Goal: Transaction & Acquisition: Purchase product/service

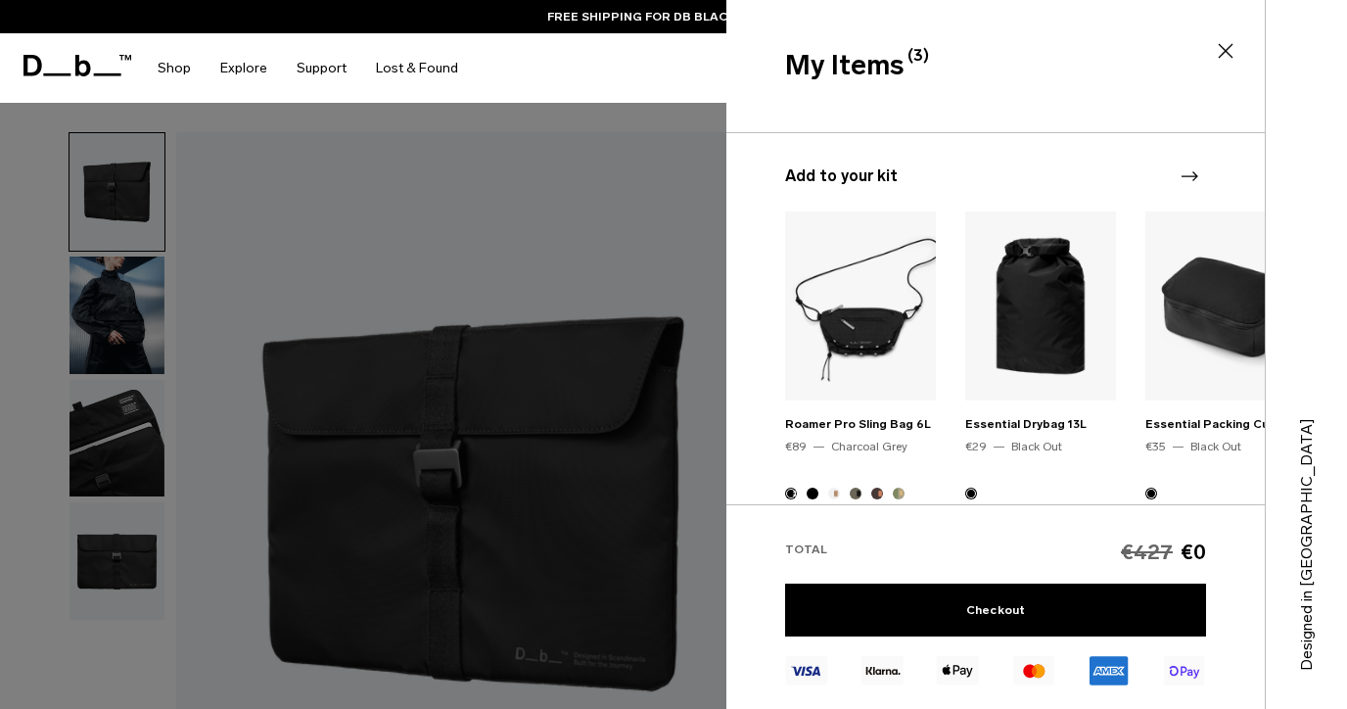
scroll to position [427, 0]
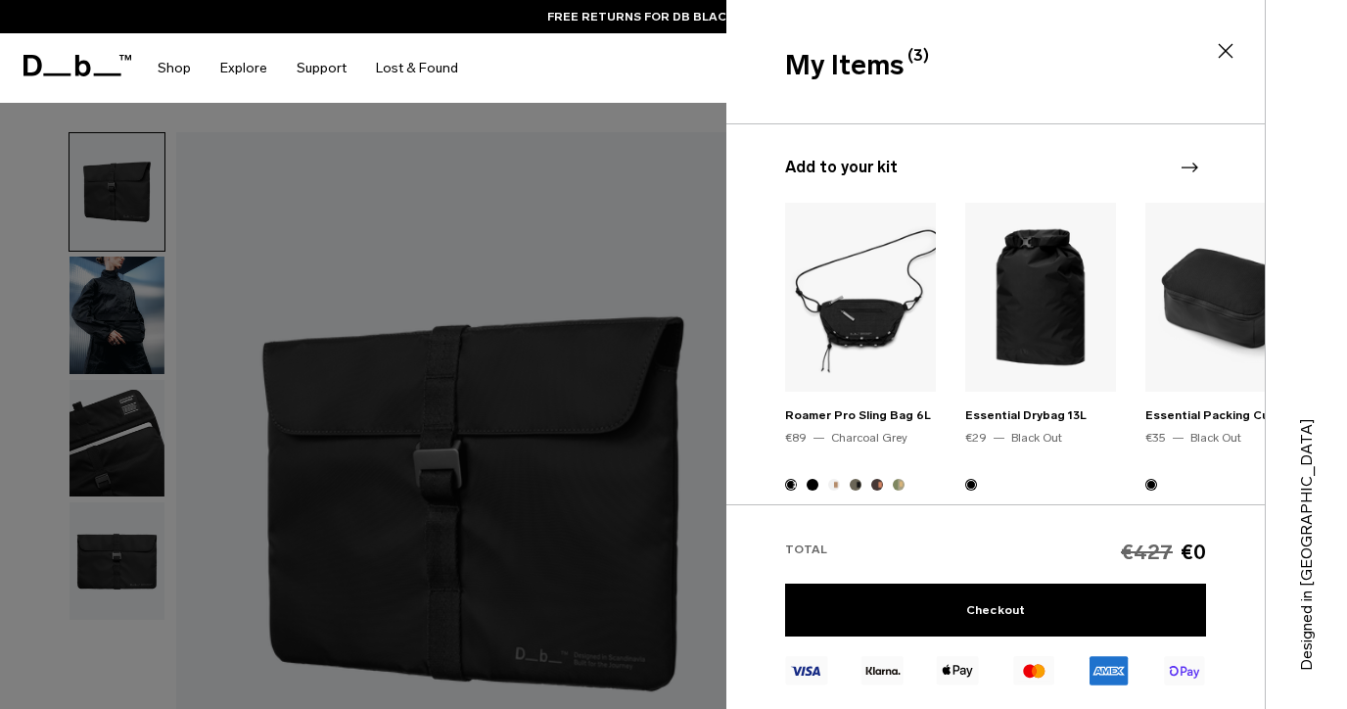
click at [877, 479] on button "Homegrown with Lu" at bounding box center [877, 485] width 12 height 12
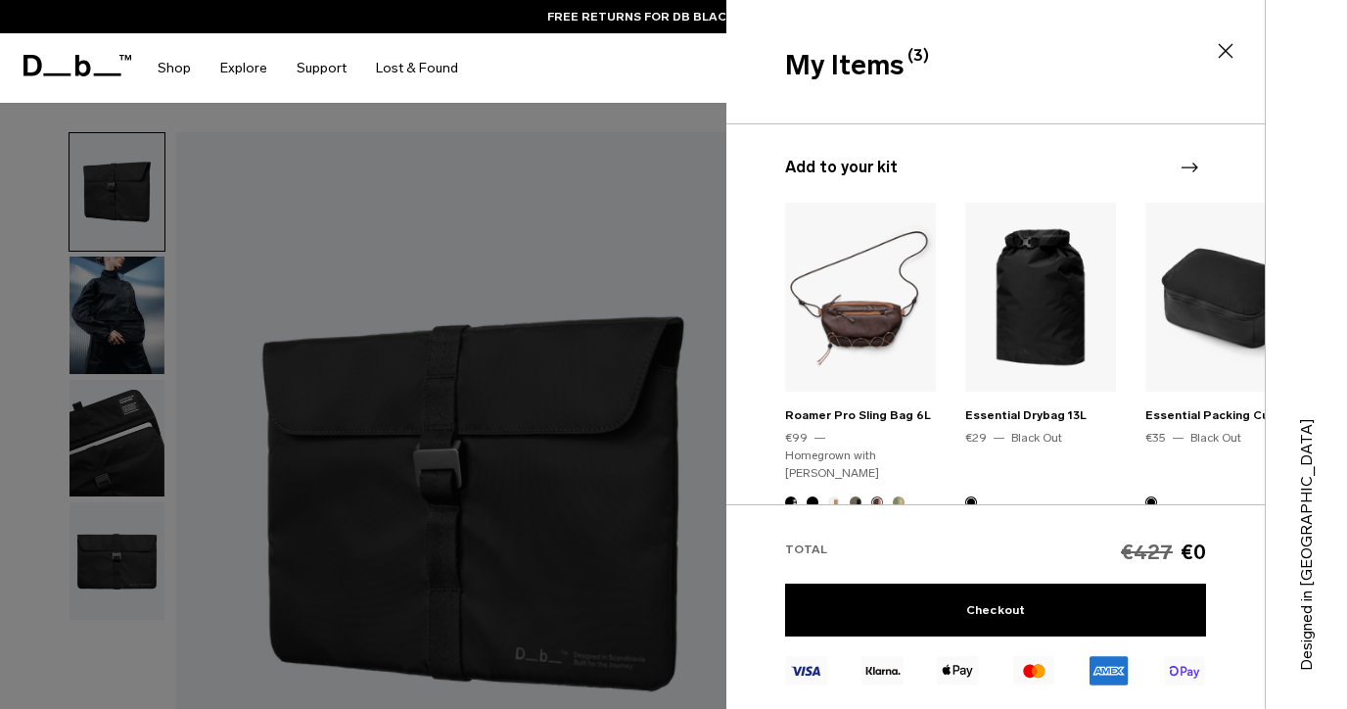
scroll to position [516, 0]
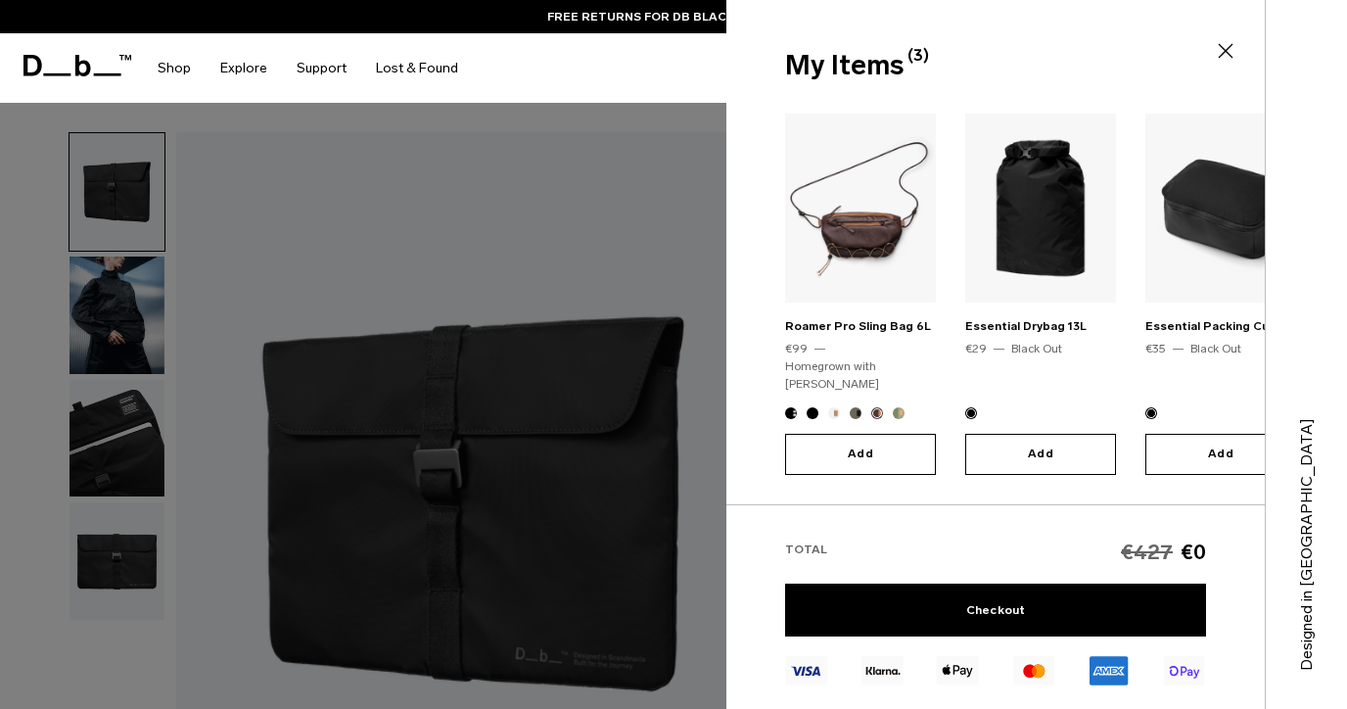
click at [876, 434] on button "Add" at bounding box center [860, 454] width 151 height 41
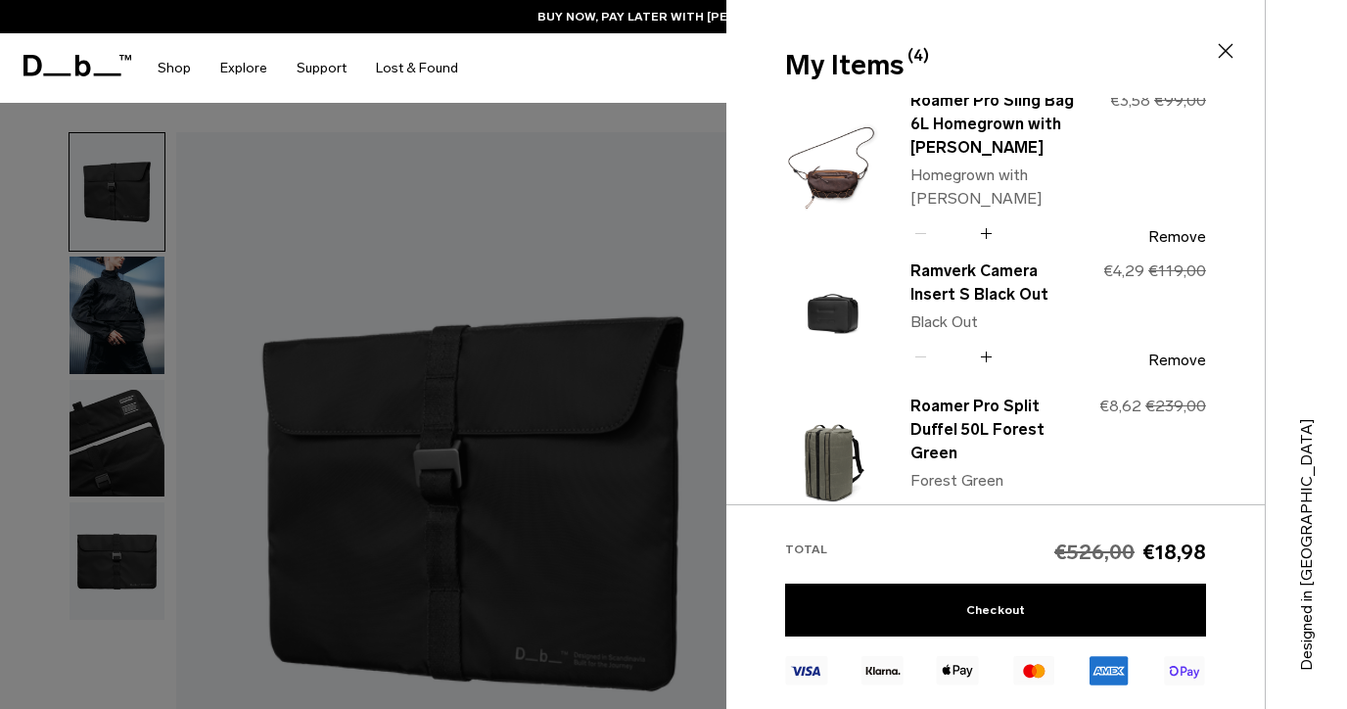
scroll to position [0, 0]
click at [1229, 49] on icon at bounding box center [1225, 50] width 23 height 23
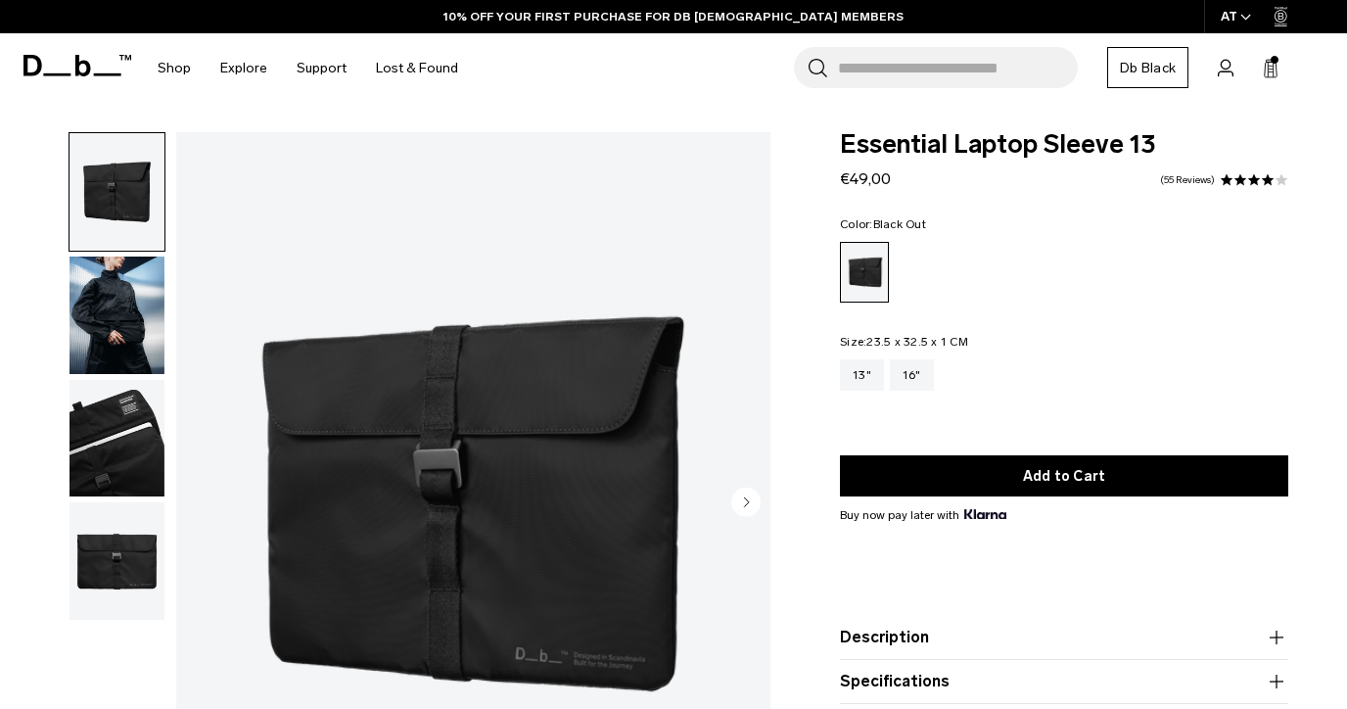
click at [51, 62] on icon at bounding box center [77, 66] width 108 height 22
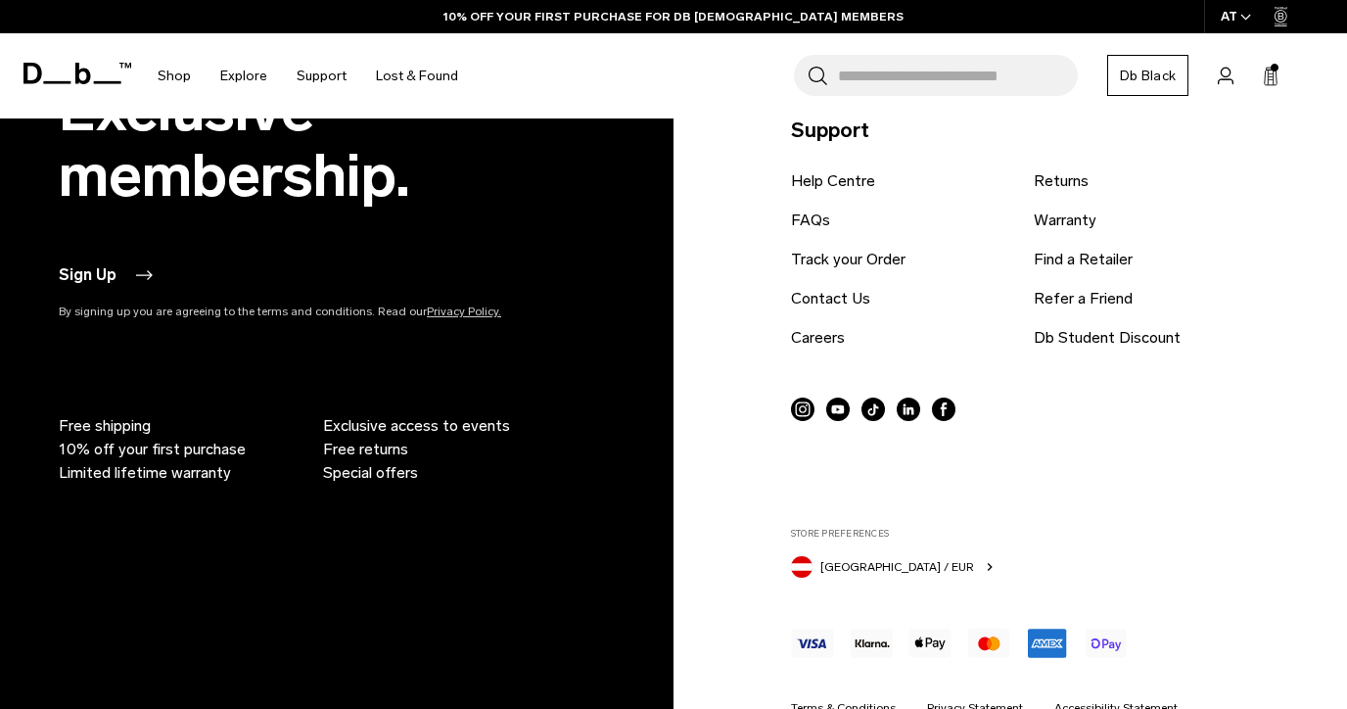
scroll to position [3351, 0]
